Goal: Information Seeking & Learning: Learn about a topic

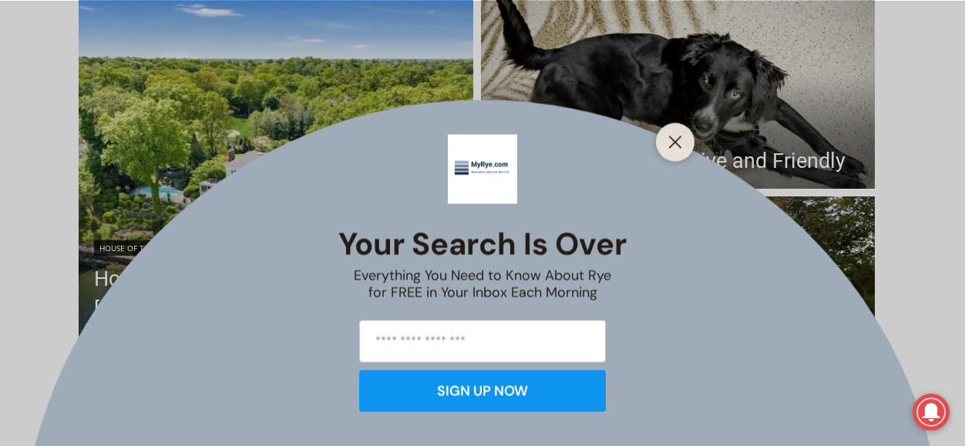
scroll to position [463, 0]
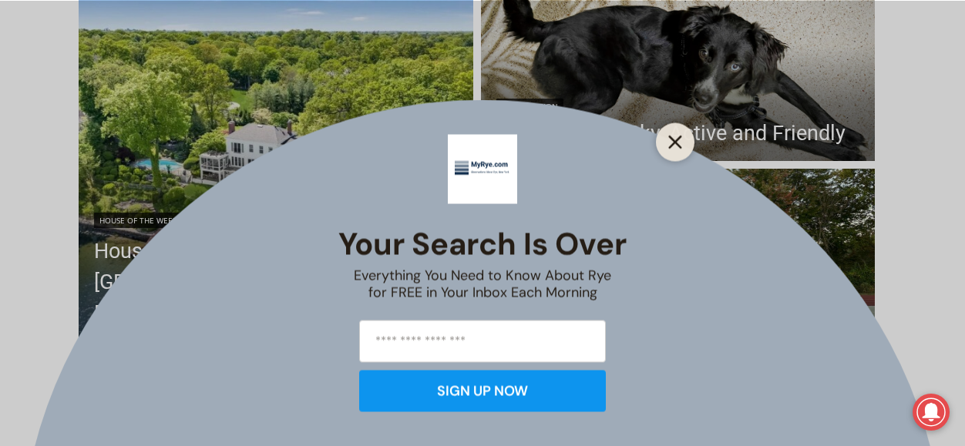
click at [679, 137] on line "Close" at bounding box center [675, 141] width 11 height 11
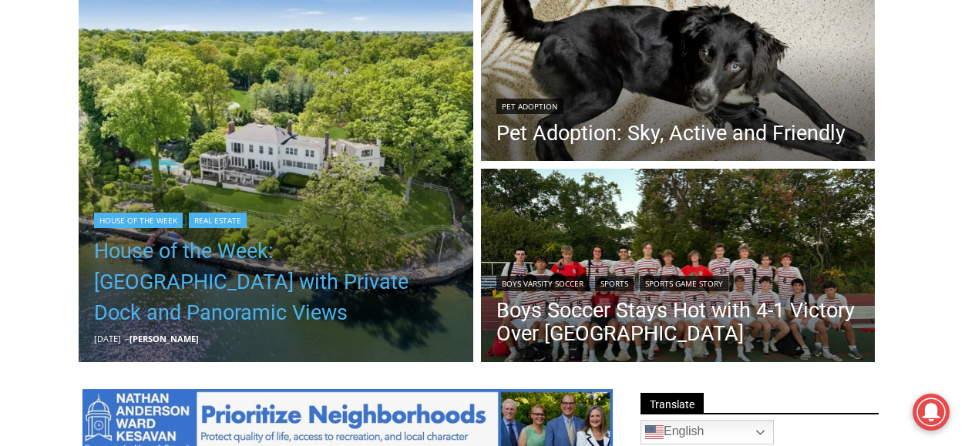
click at [320, 299] on link "House of the Week: [GEOGRAPHIC_DATA] with Private Dock and Panoramic Views" at bounding box center [276, 282] width 364 height 93
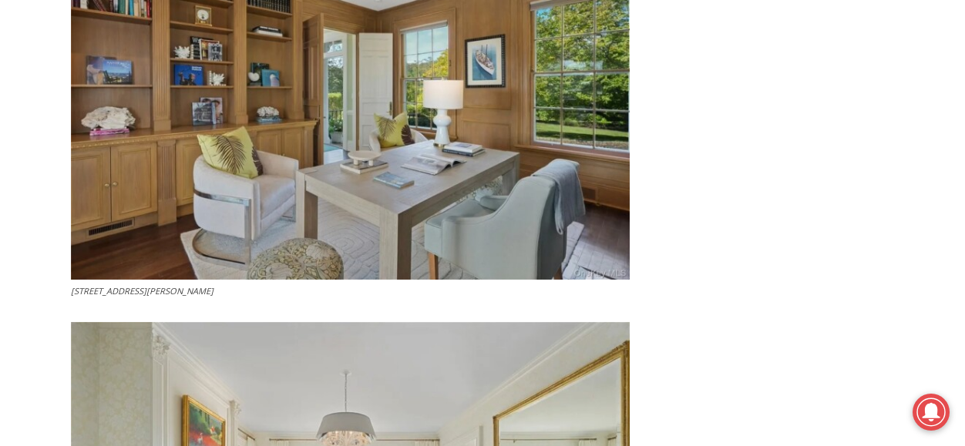
scroll to position [4009, 0]
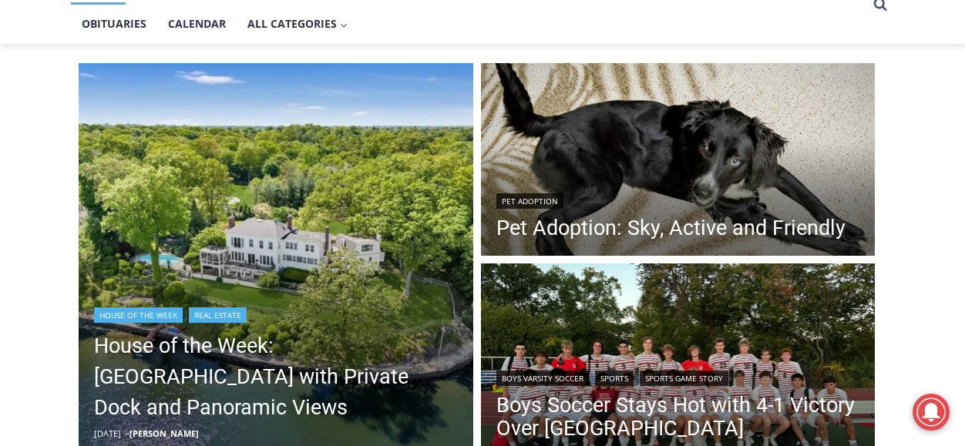
scroll to position [540, 0]
